Goal: Task Accomplishment & Management: Manage account settings

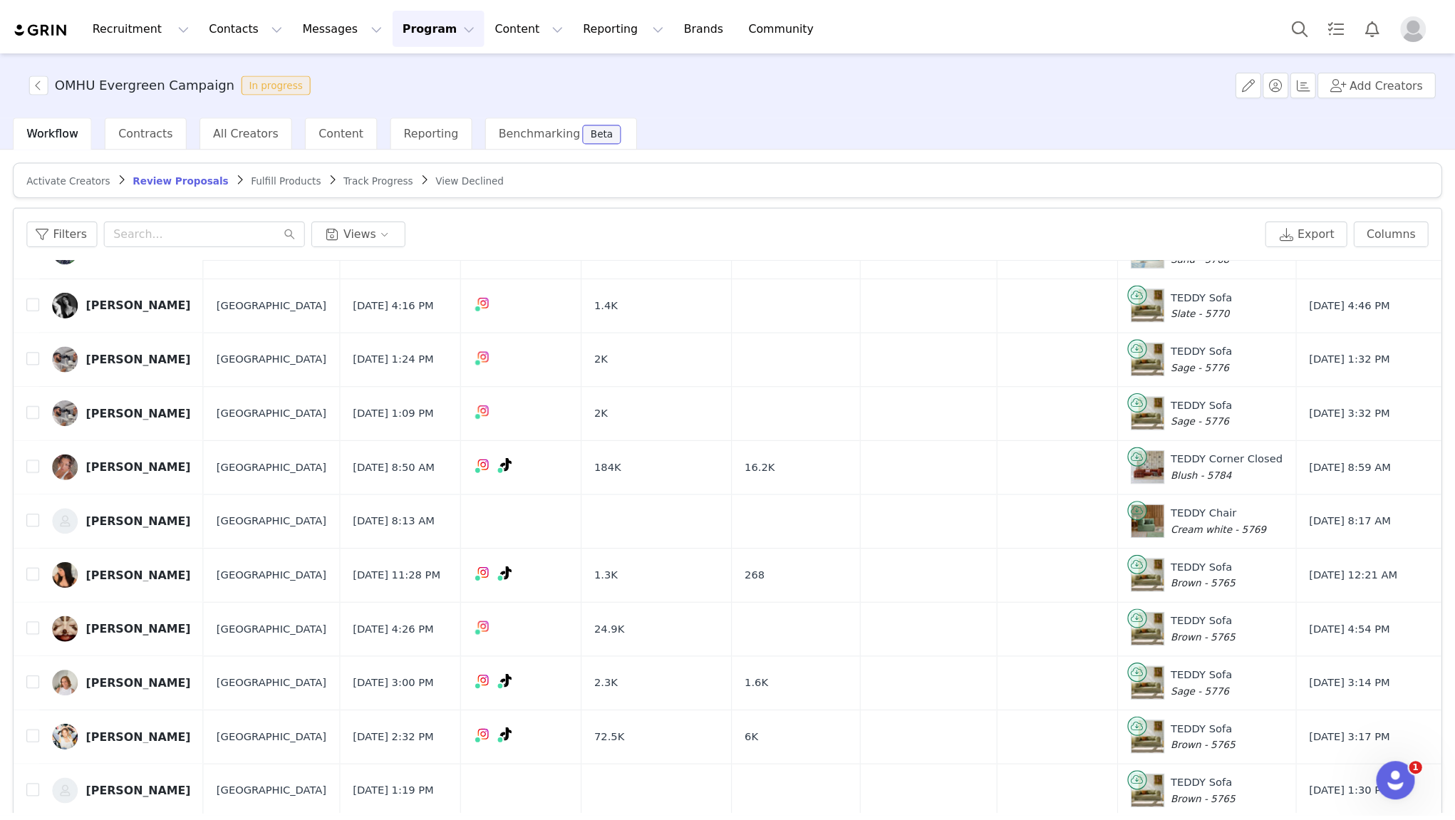
scroll to position [351, 0]
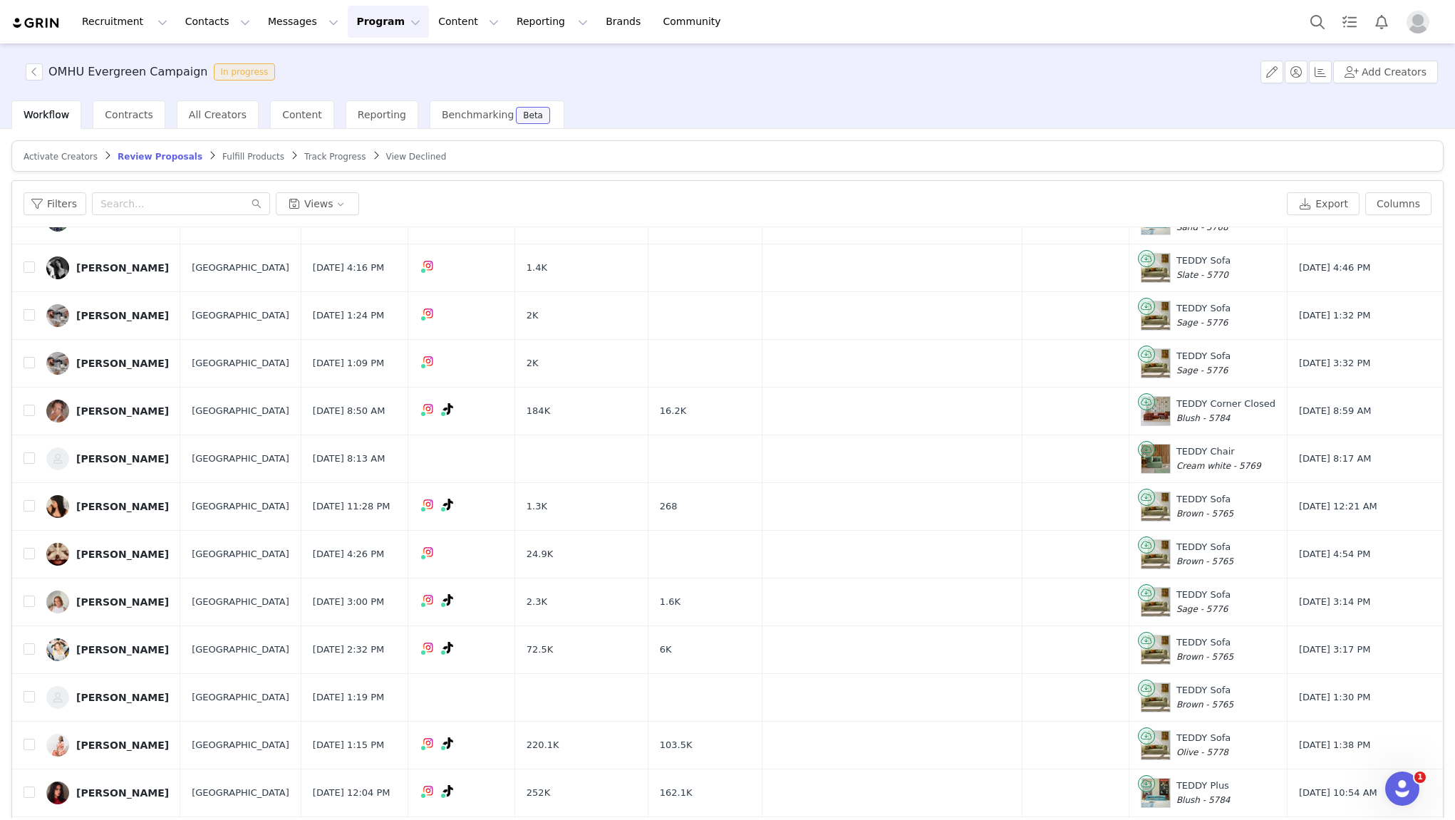
click at [361, 16] on button "Program Program" at bounding box center [388, 22] width 81 height 32
click at [375, 60] on p "Activations" at bounding box center [364, 63] width 55 height 15
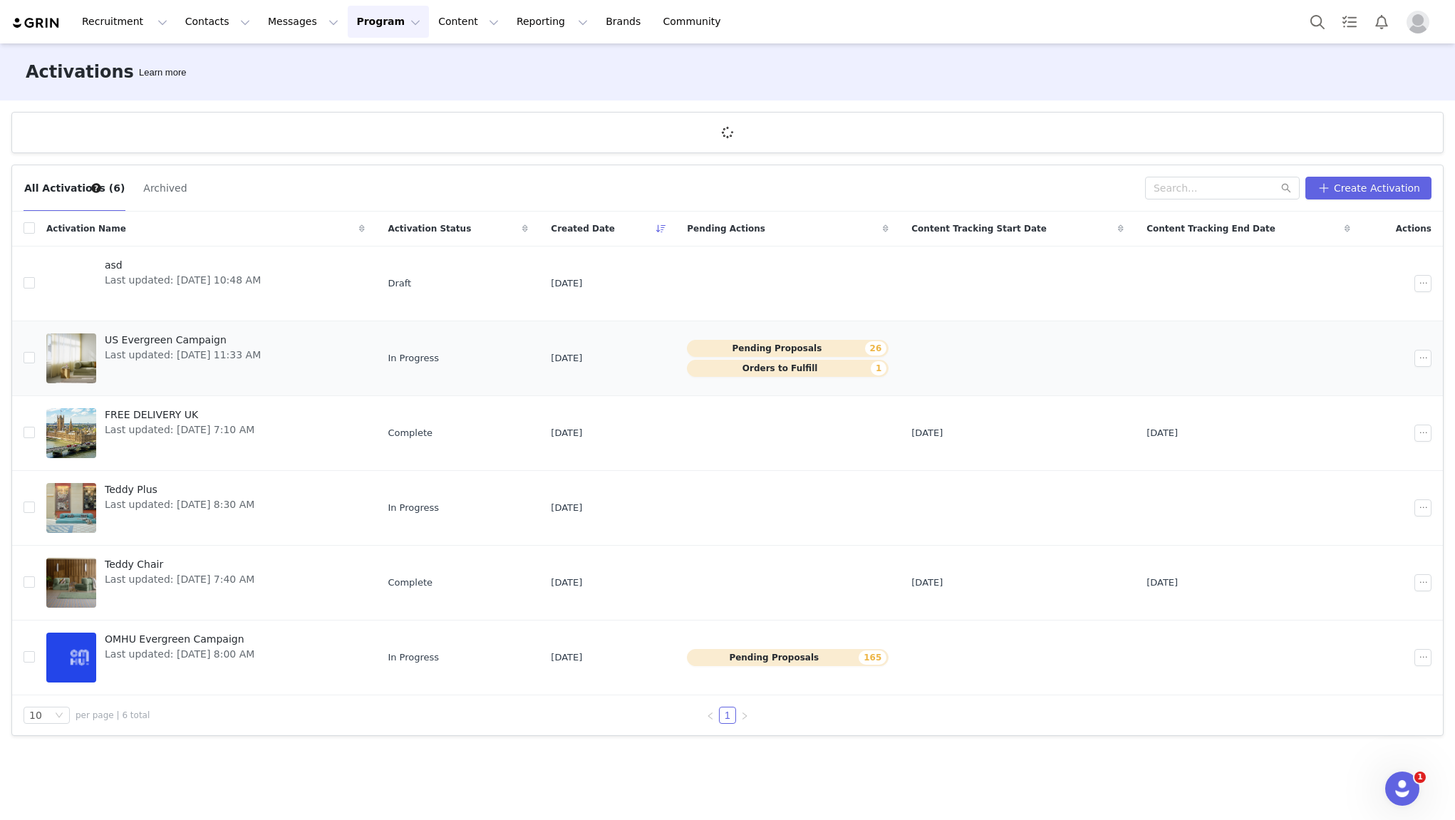
click at [183, 349] on span "Last updated: [DATE] 11:33 AM" at bounding box center [183, 355] width 156 height 15
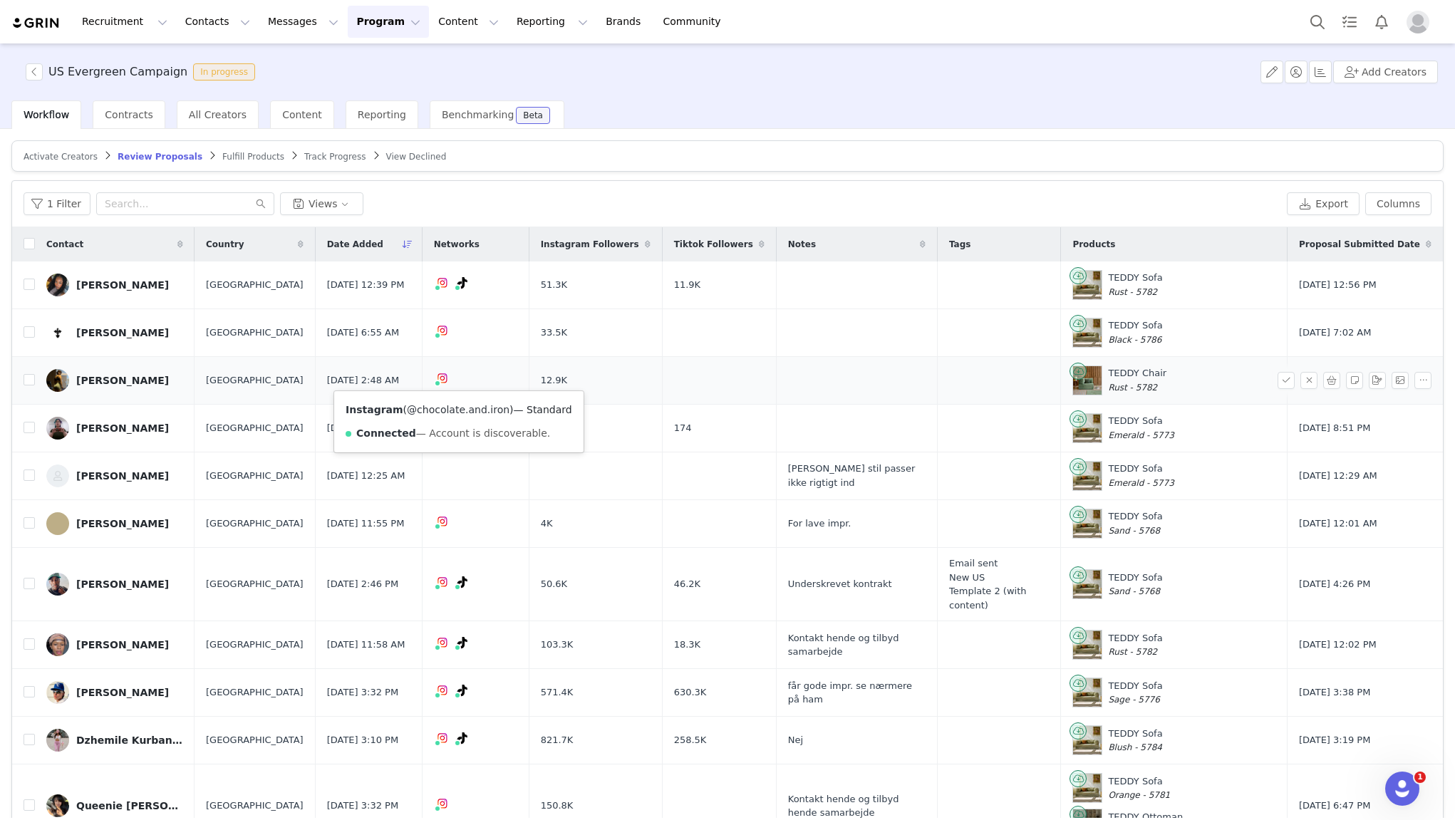
click at [455, 412] on link "@chocolate.and.iron" at bounding box center [458, 409] width 103 height 11
click at [455, 365] on link "@stevievicious" at bounding box center [456, 361] width 75 height 11
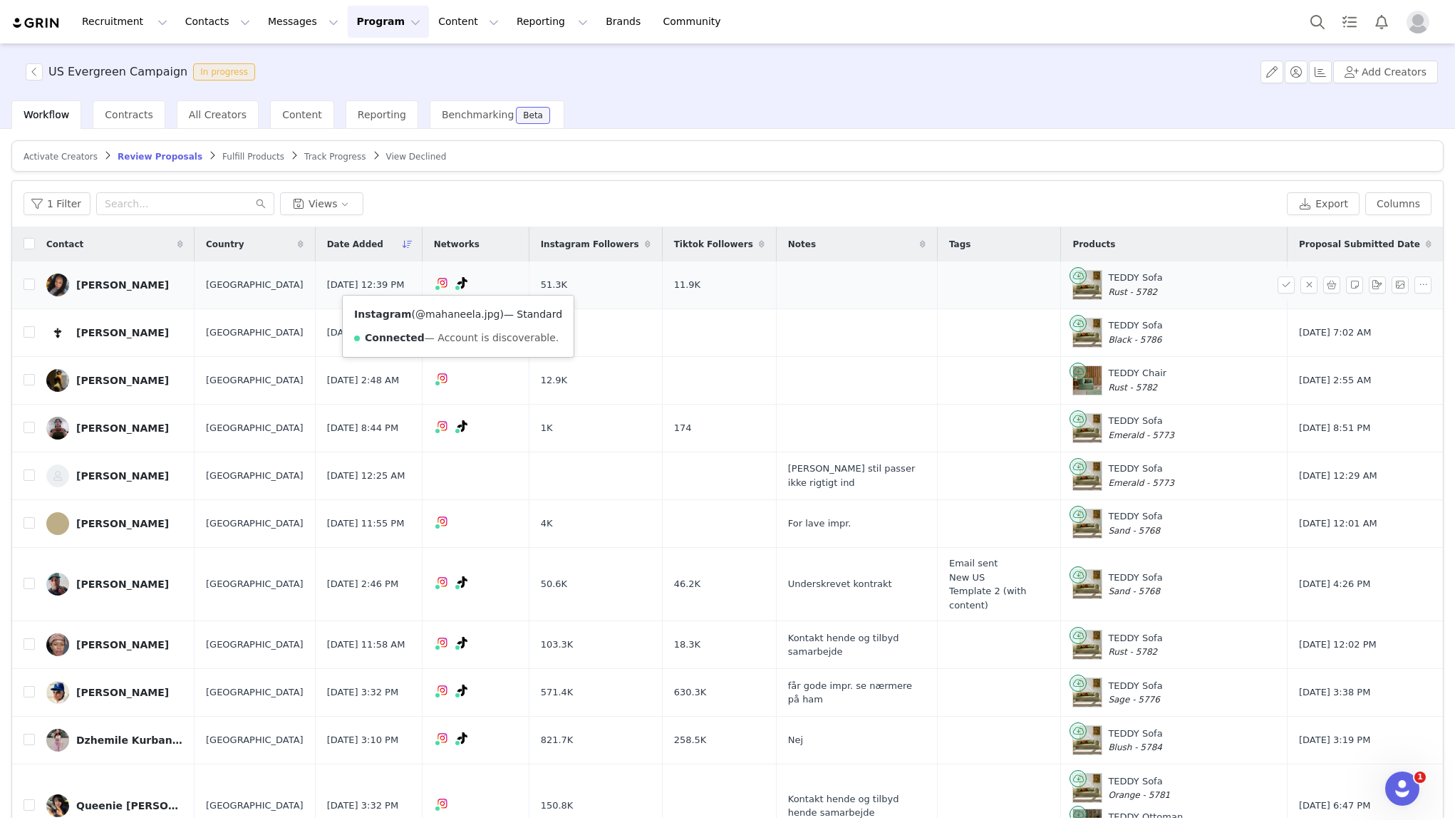
click at [452, 314] on link "@mahaneela.jpg" at bounding box center [457, 313] width 84 height 11
click at [458, 318] on link "@foxyneela" at bounding box center [446, 313] width 58 height 11
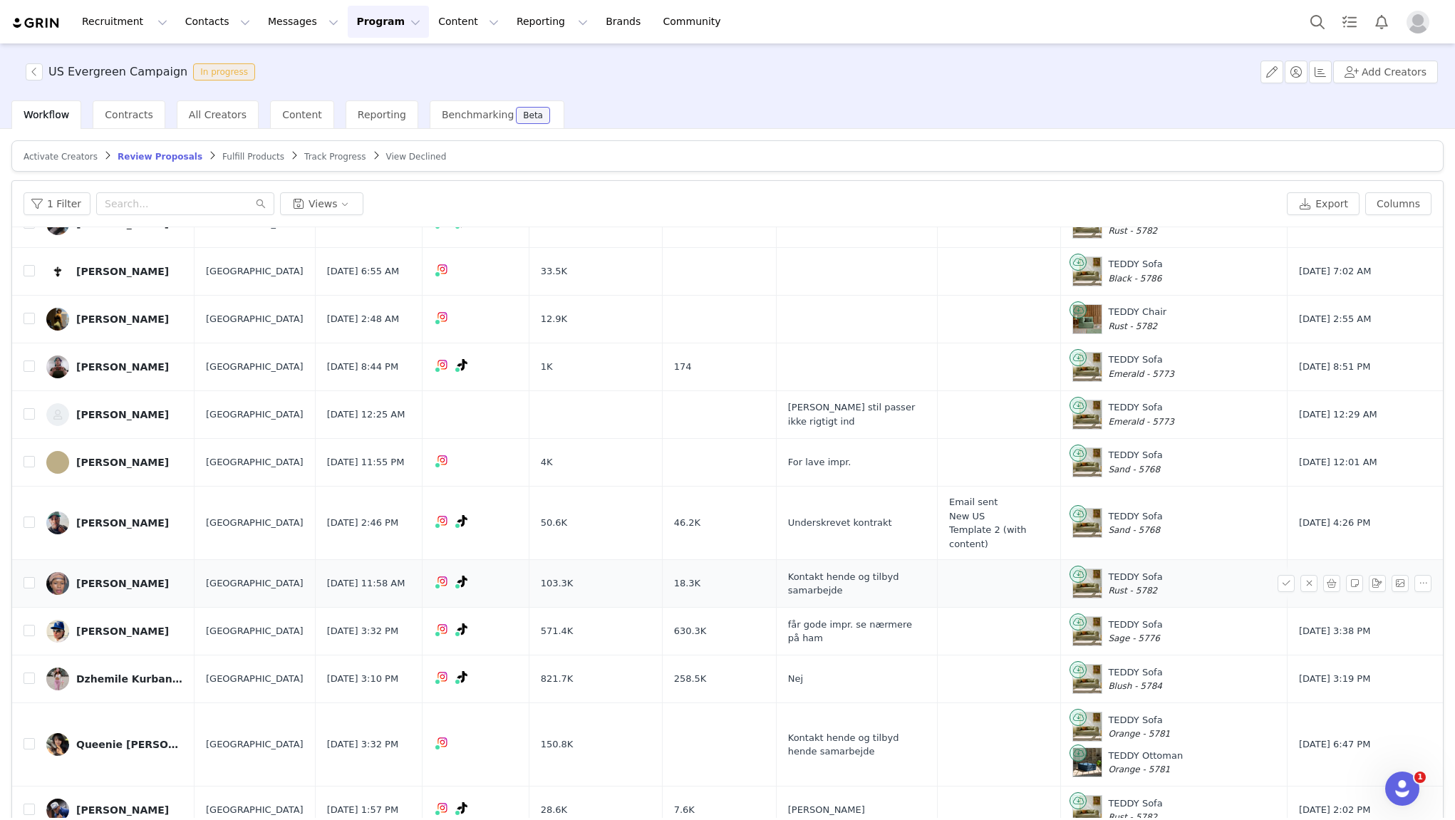
scroll to position [66, 0]
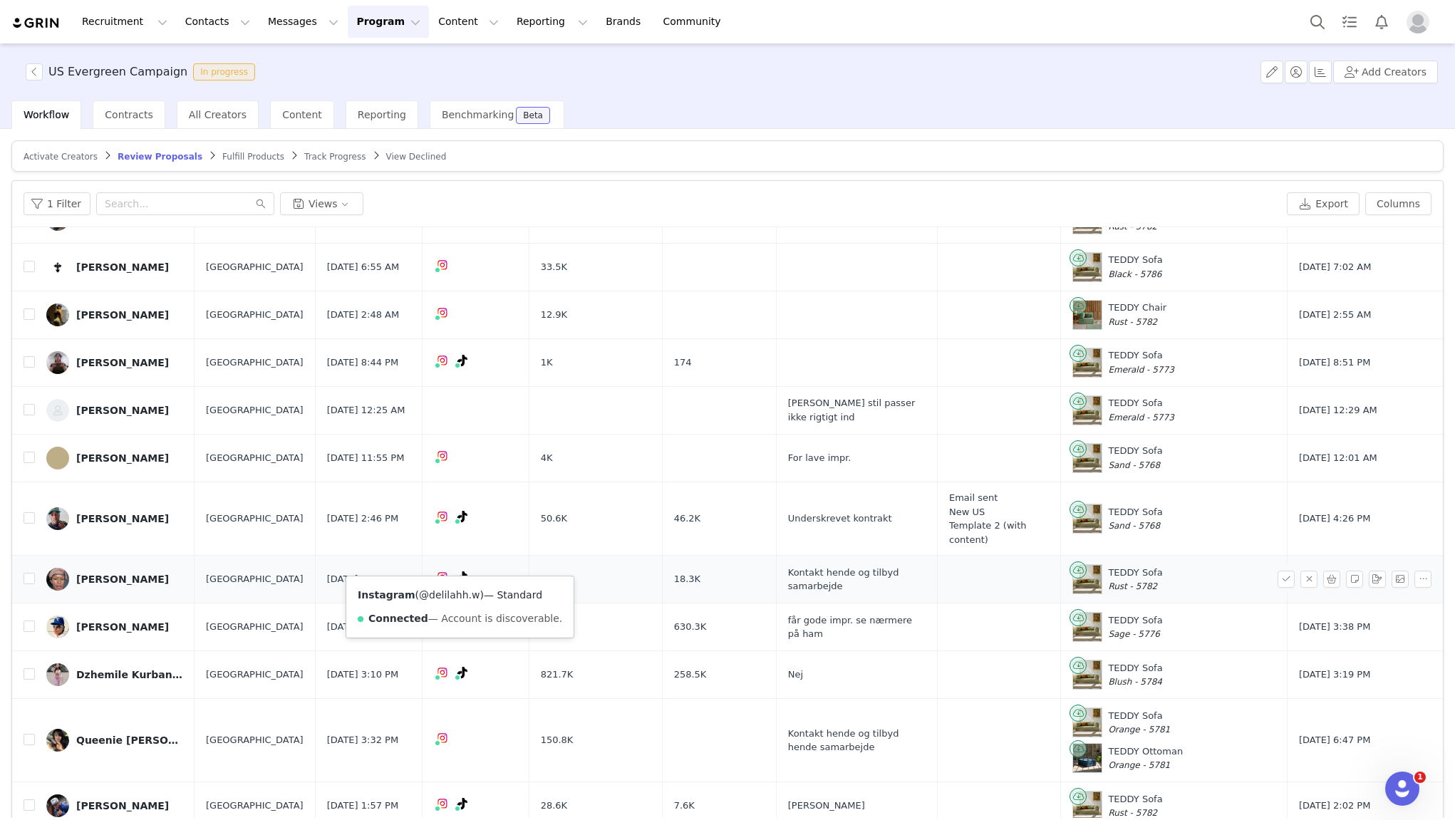
click at [443, 598] on link "@delilahh.w" at bounding box center [449, 594] width 61 height 11
